Goal: Task Accomplishment & Management: Manage account settings

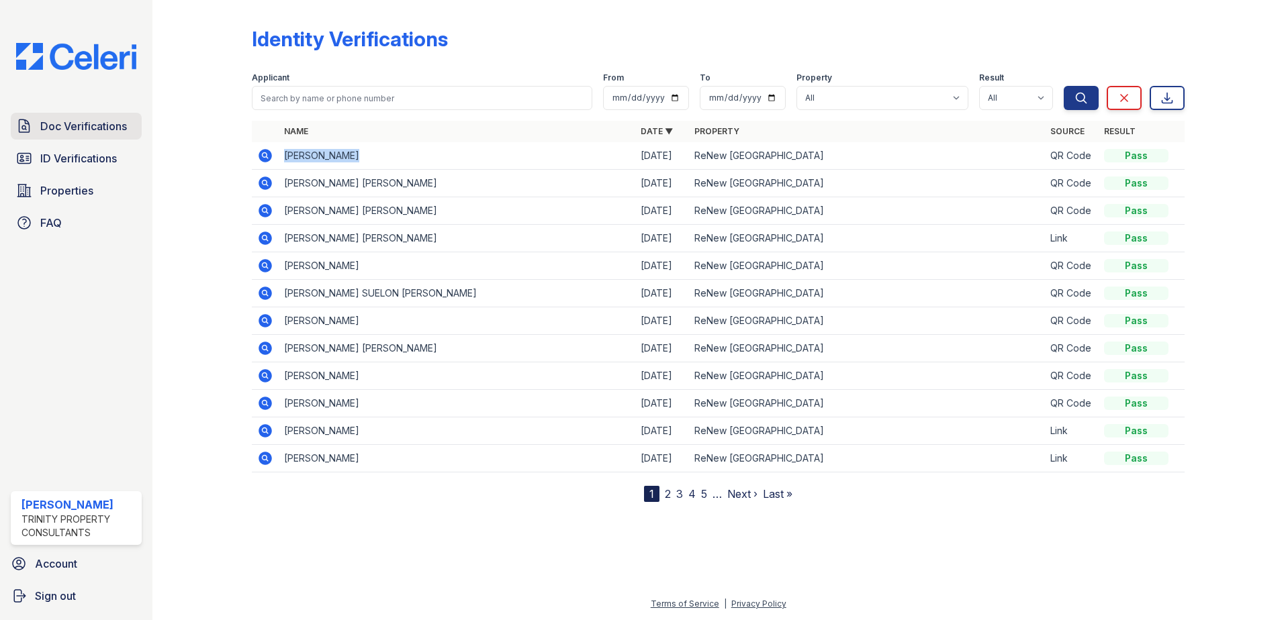
click at [113, 130] on span "Doc Verifications" at bounding box center [83, 126] width 87 height 16
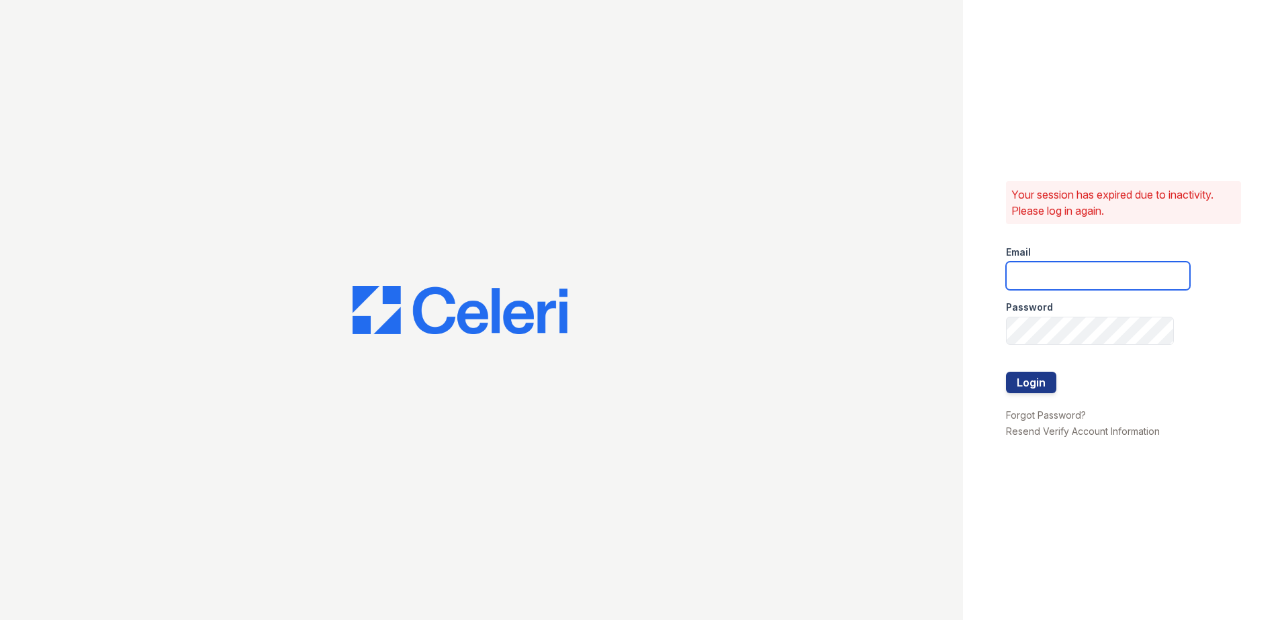
click at [1072, 278] on input "email" at bounding box center [1098, 276] width 184 height 28
type input "Godsc"
drag, startPoint x: 1062, startPoint y: 279, endPoint x: 776, endPoint y: 292, distance: 286.3
click at [779, 291] on div "Your session has expired due to inactivity. Please log in again. Email Godsc Pa…" at bounding box center [642, 310] width 1284 height 620
type input "candice.payne@trinity-pm.com"
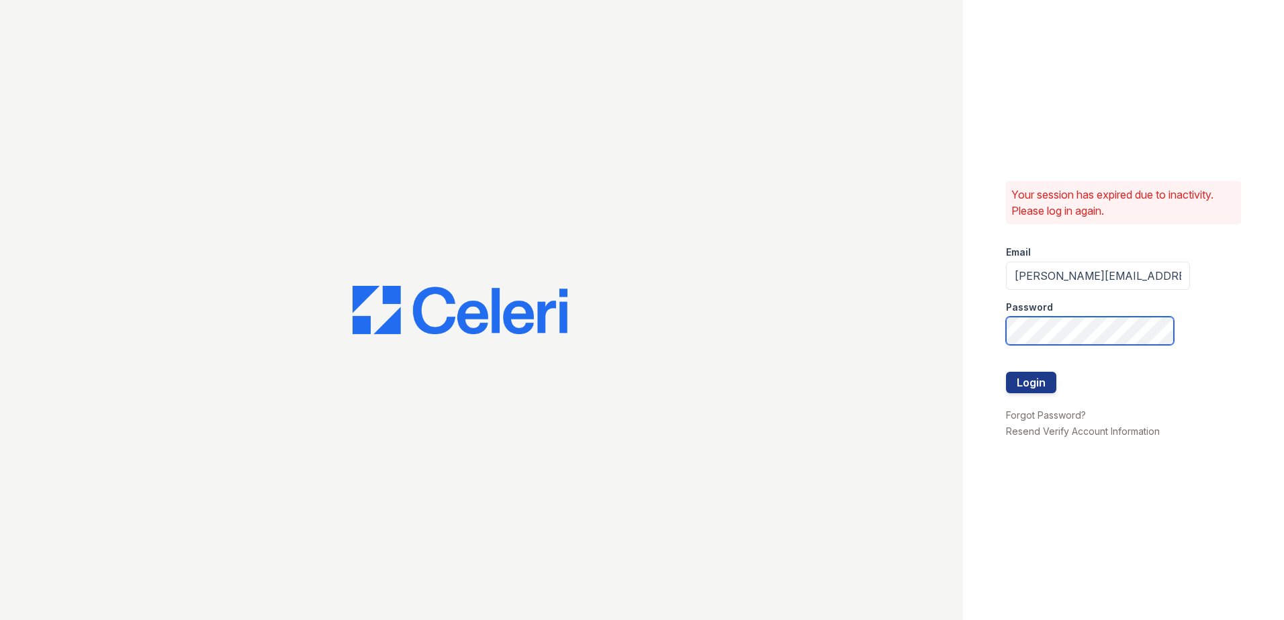
click at [703, 390] on div "Your session has expired due to inactivity. Please log in again. Email candice.…" at bounding box center [642, 310] width 1284 height 620
click at [1006, 372] on button "Login" at bounding box center [1031, 382] width 50 height 21
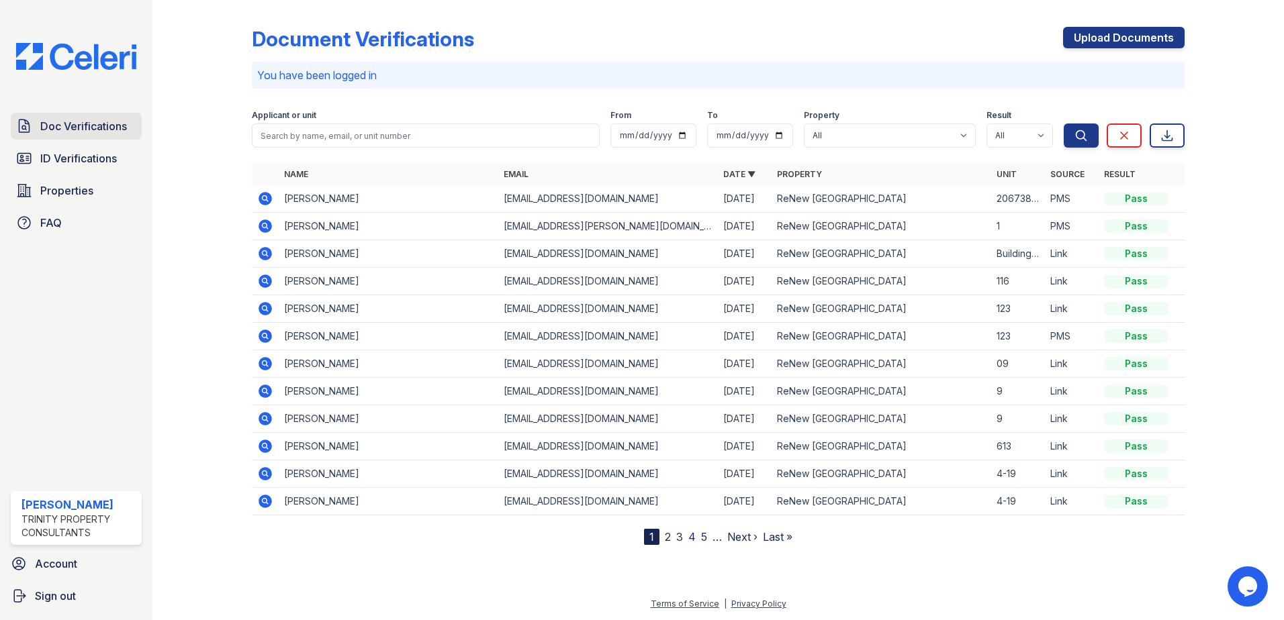
click at [90, 122] on span "Doc Verifications" at bounding box center [83, 126] width 87 height 16
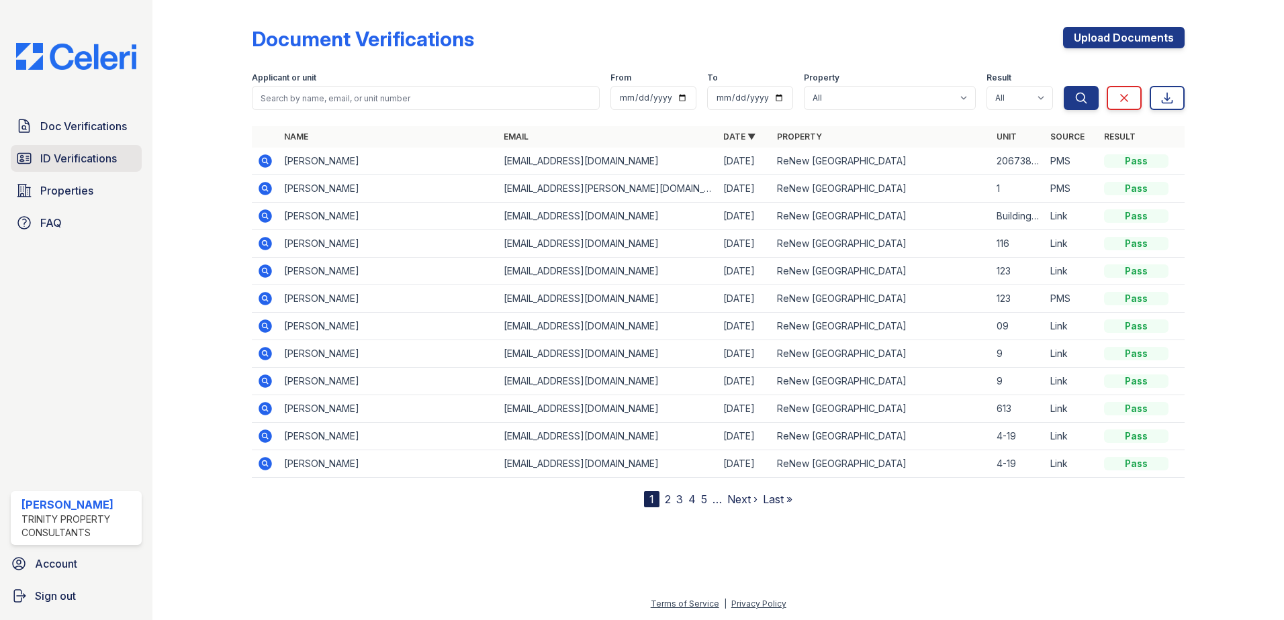
click at [83, 164] on span "ID Verifications" at bounding box center [78, 158] width 77 height 16
